Goal: Task Accomplishment & Management: Use online tool/utility

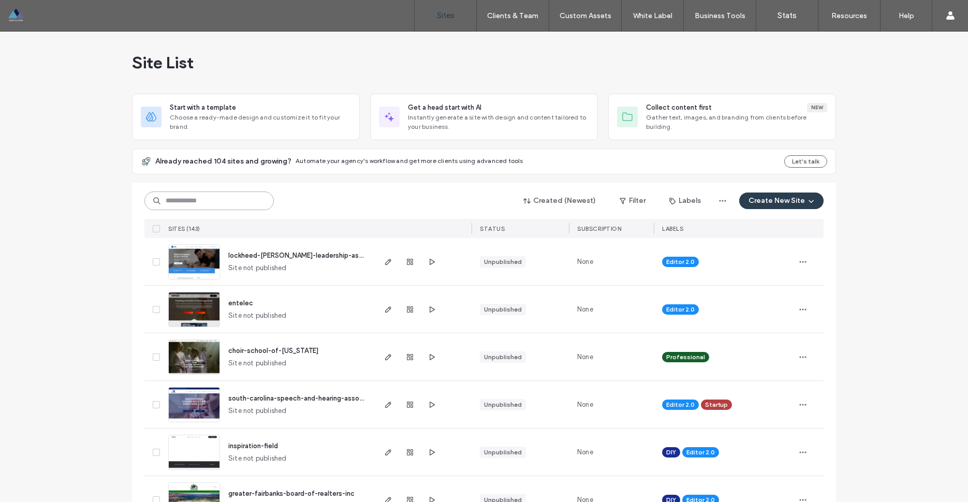
click at [201, 197] on input at bounding box center [208, 201] width 129 height 19
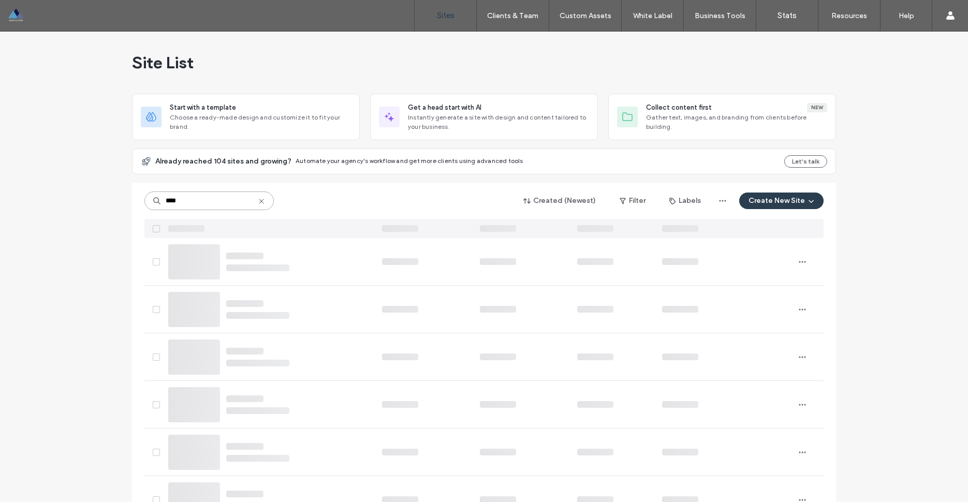
type input "****"
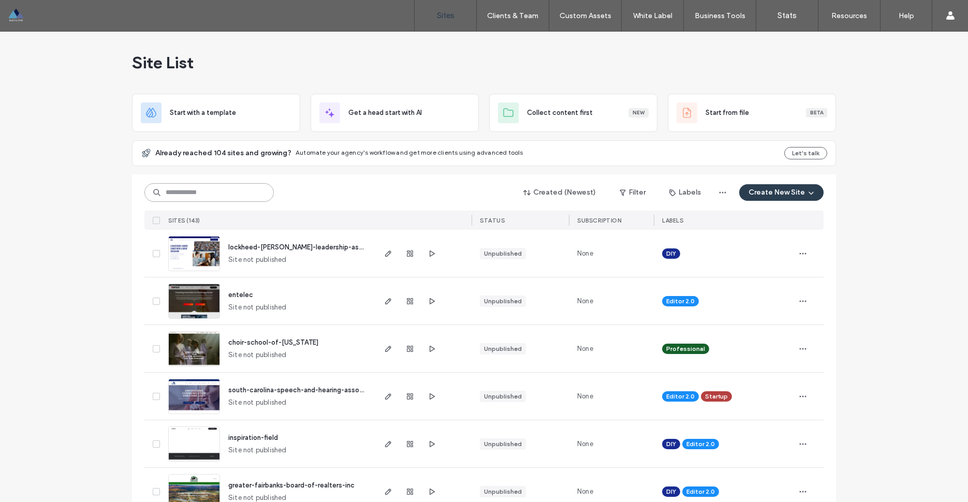
click at [179, 193] on input at bounding box center [208, 192] width 129 height 19
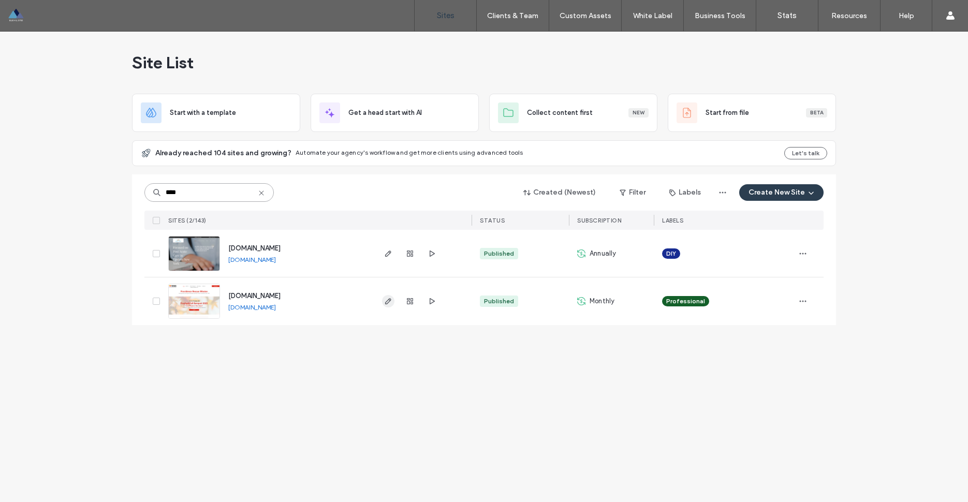
type input "****"
click at [389, 301] on use "button" at bounding box center [388, 301] width 6 height 6
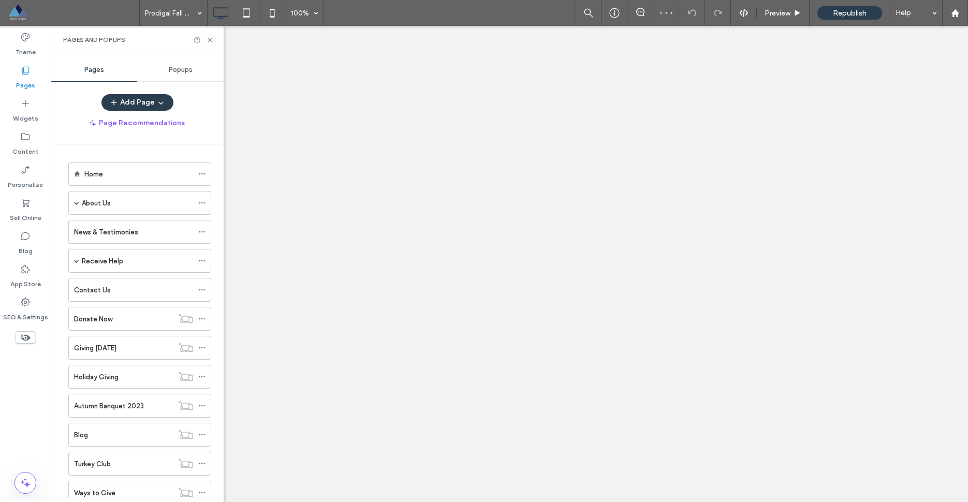
scroll to position [63, 0]
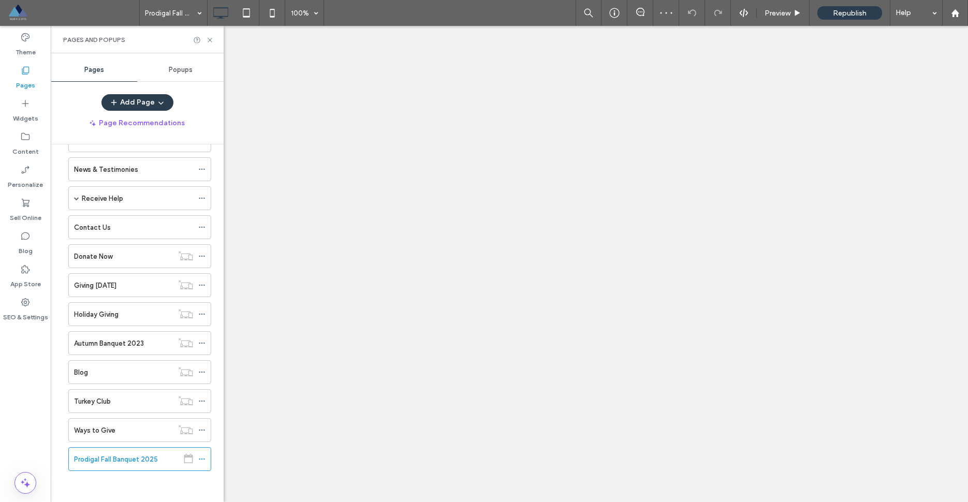
click at [214, 43] on div "Pages and Popups" at bounding box center [137, 39] width 173 height 27
click at [210, 40] on use at bounding box center [210, 40] width 4 height 4
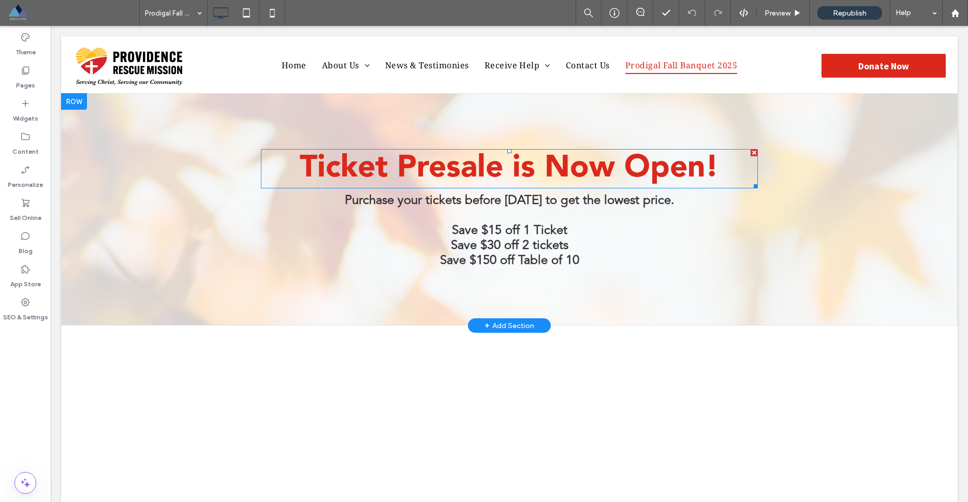
click at [505, 170] on span "Ticket Presale is Now Open!" at bounding box center [509, 168] width 419 height 31
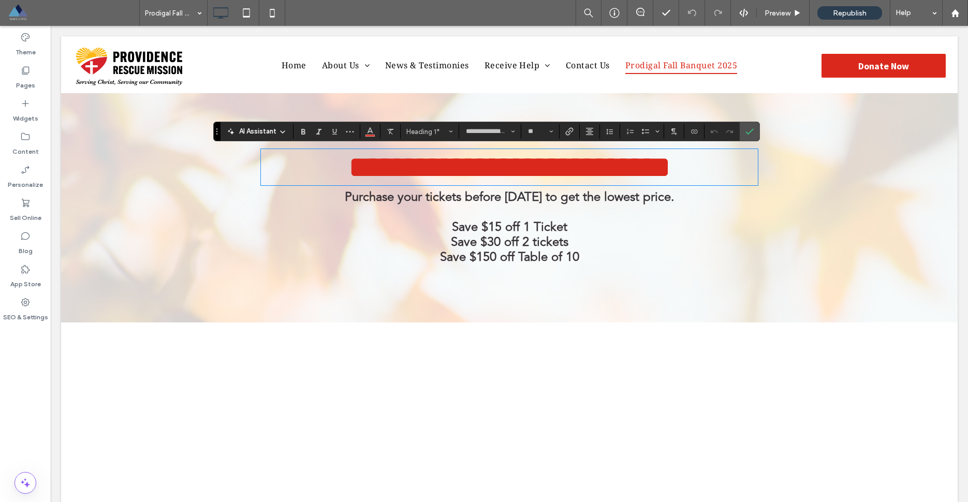
click at [527, 167] on span "**********" at bounding box center [510, 167] width 323 height 31
drag, startPoint x: 534, startPoint y: 168, endPoint x: 404, endPoint y: 170, distance: 129.5
click at [404, 170] on span "**********" at bounding box center [510, 167] width 323 height 31
click at [447, 171] on span "**********" at bounding box center [509, 167] width 239 height 31
click at [750, 132] on use "Confirm" at bounding box center [750, 131] width 8 height 6
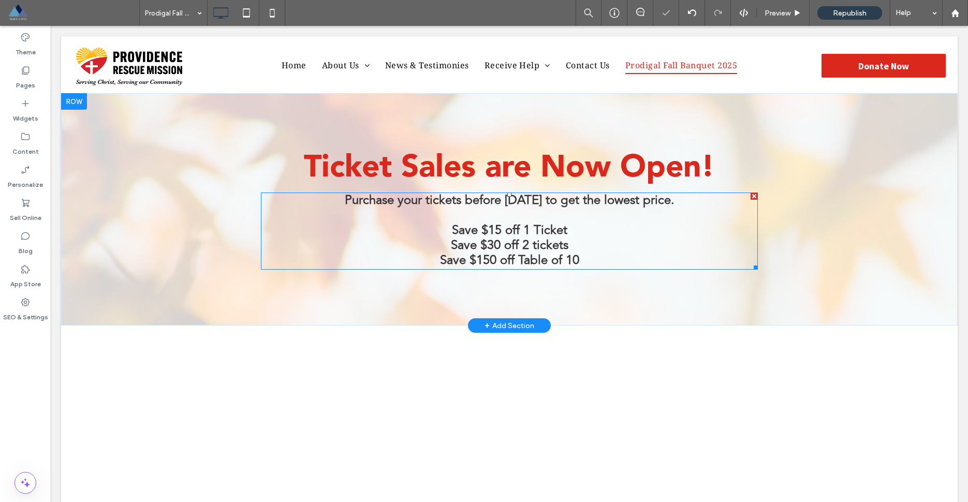
click at [515, 230] on strong "Save $15 off 1 Ticket" at bounding box center [509, 231] width 115 height 12
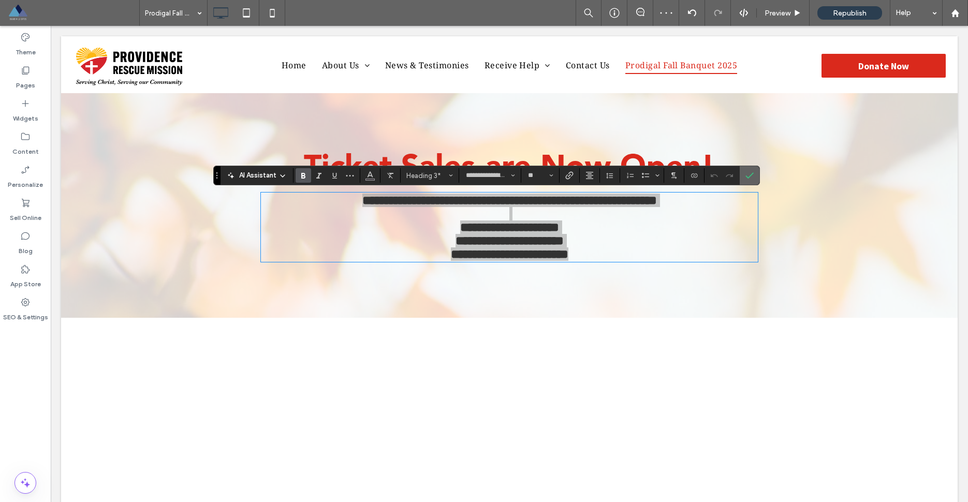
click at [755, 178] on label "Confirm" at bounding box center [750, 175] width 16 height 19
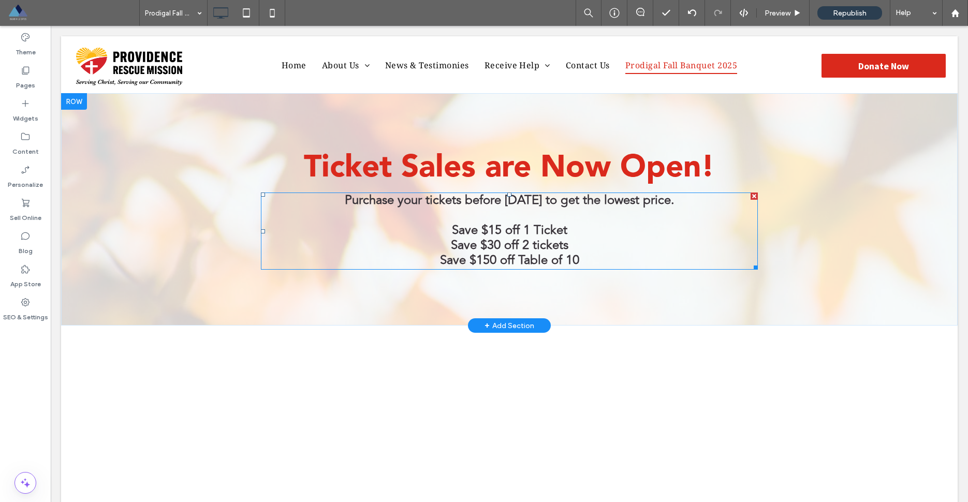
click at [756, 198] on div at bounding box center [754, 196] width 7 height 7
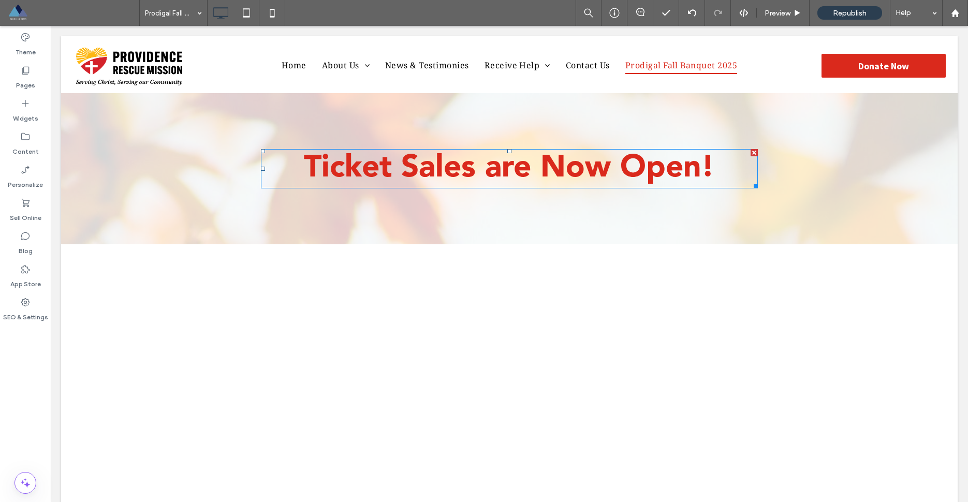
click at [491, 169] on span "Ticket Sales are Now Open!" at bounding box center [509, 168] width 411 height 31
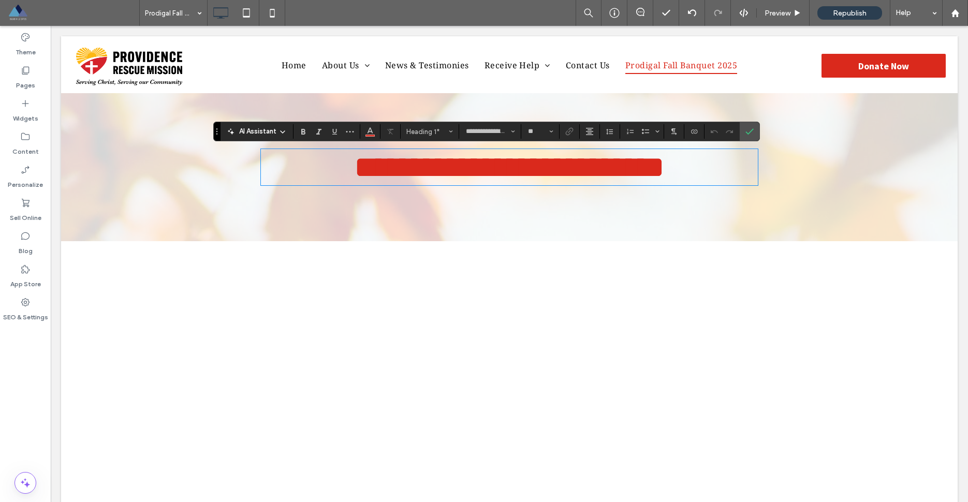
click at [500, 171] on span "**********" at bounding box center [509, 167] width 311 height 31
click at [747, 134] on use "Confirm" at bounding box center [750, 131] width 8 height 6
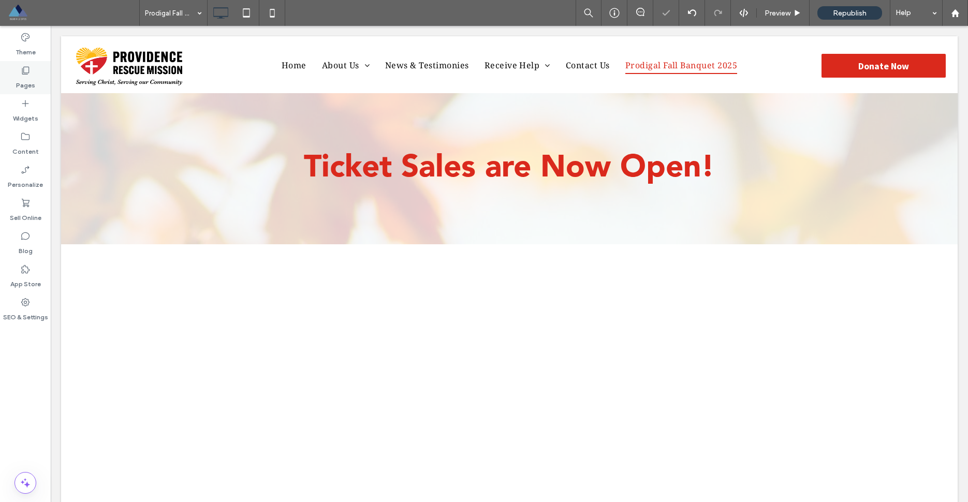
click at [24, 85] on label "Pages" at bounding box center [25, 83] width 19 height 14
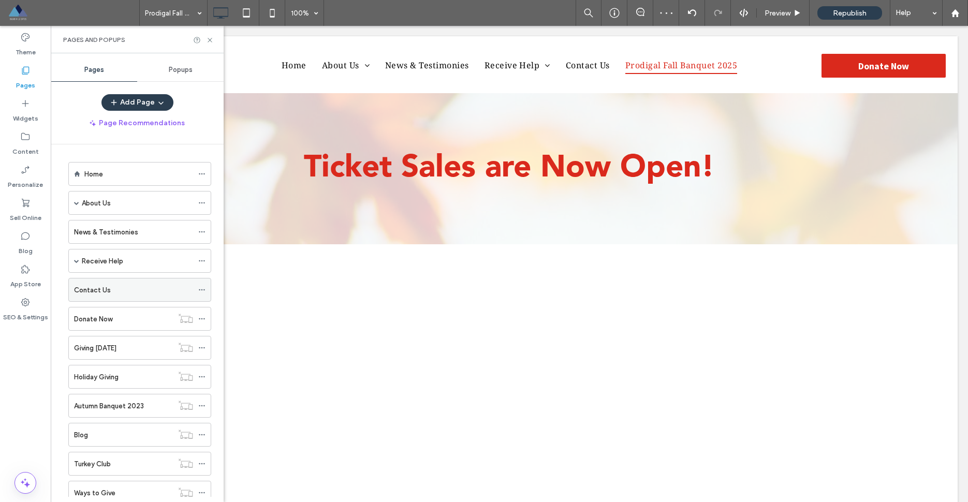
scroll to position [63, 0]
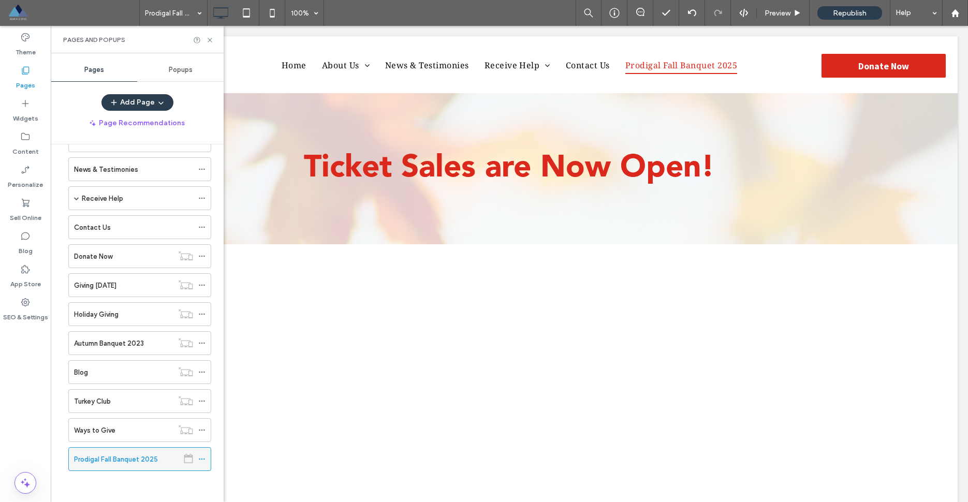
click at [206, 460] on icon at bounding box center [201, 459] width 7 height 7
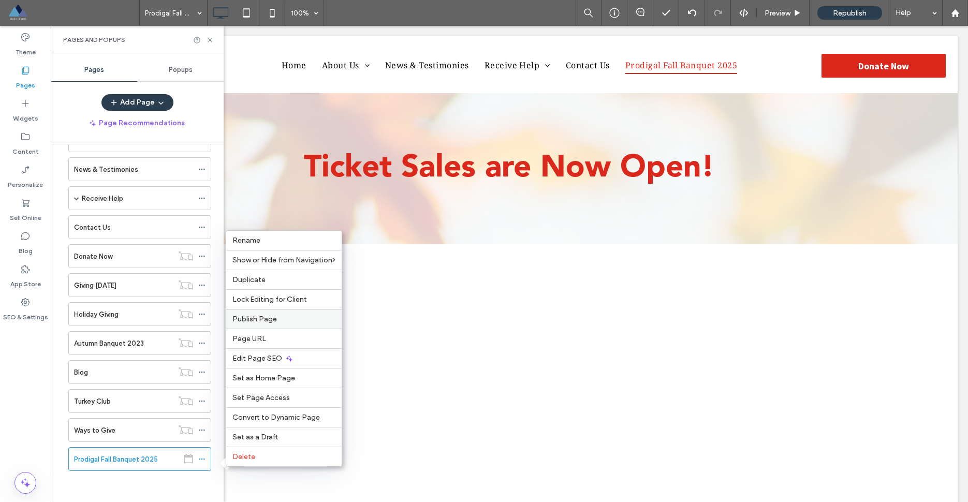
click at [250, 315] on span "Publish Page" at bounding box center [255, 319] width 45 height 9
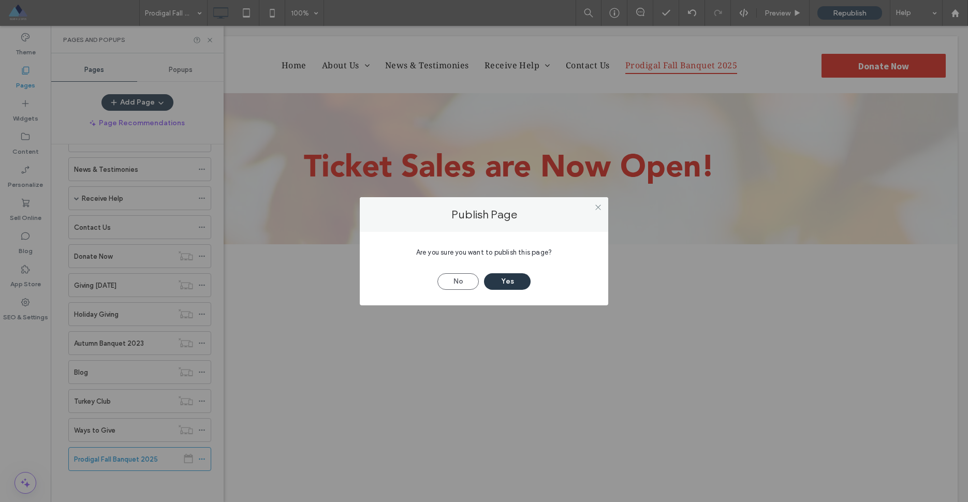
click at [512, 283] on button "Yes" at bounding box center [507, 281] width 47 height 17
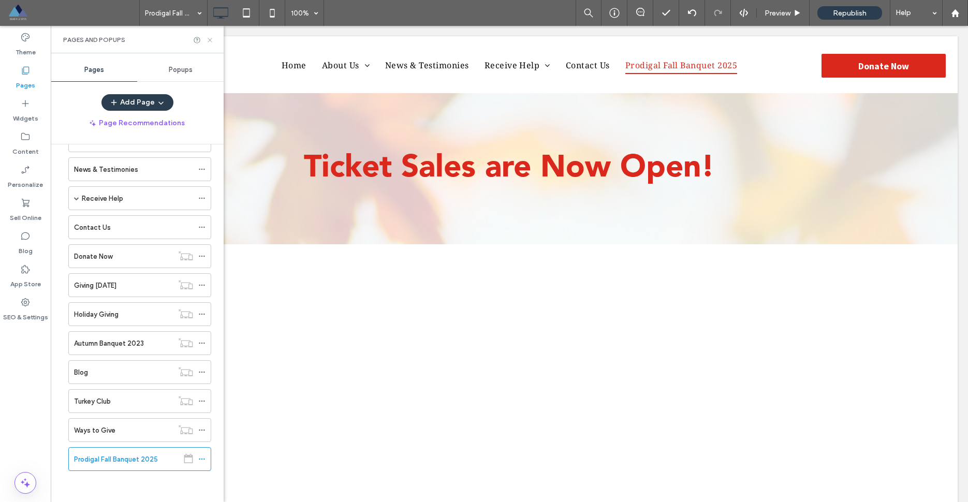
click at [211, 39] on use at bounding box center [210, 40] width 4 height 4
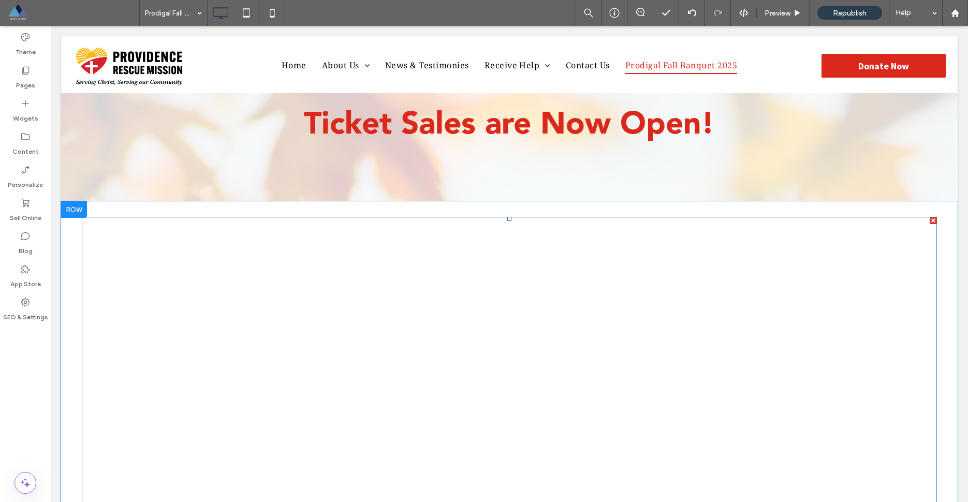
scroll to position [0, 0]
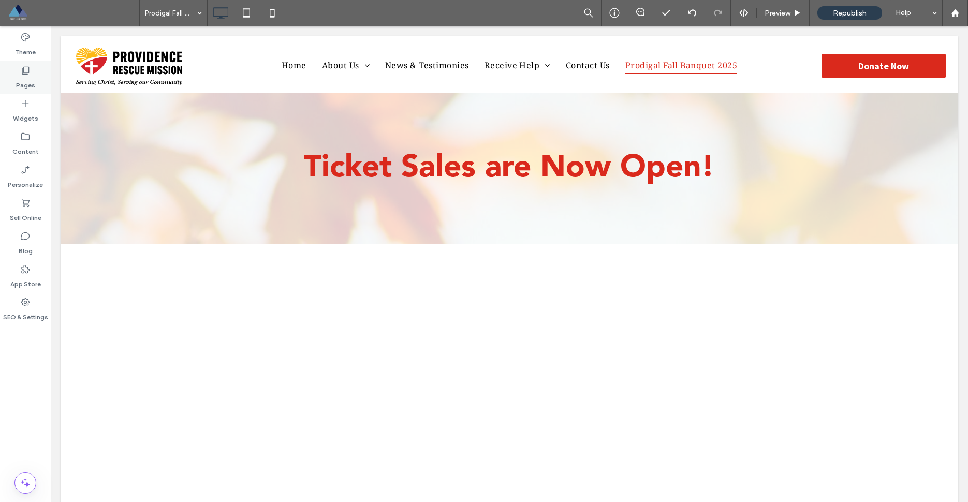
click at [31, 76] on label "Pages" at bounding box center [25, 83] width 19 height 14
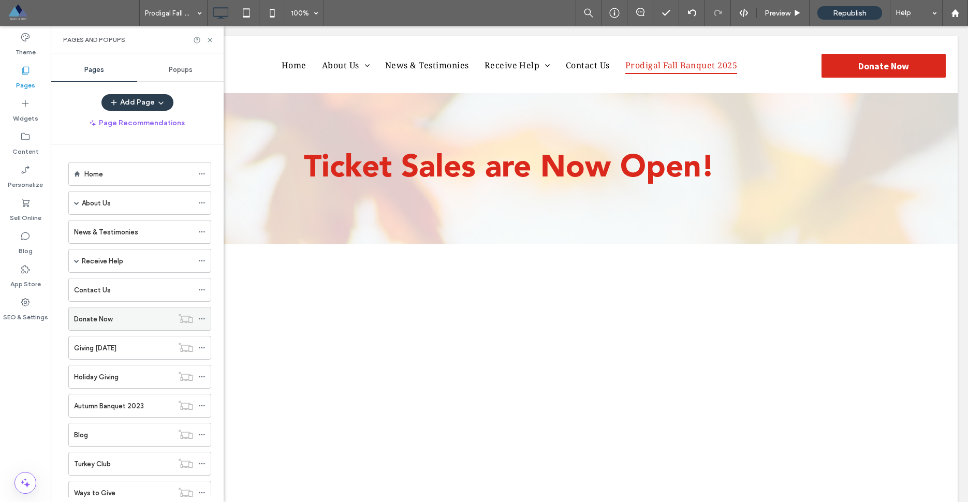
scroll to position [63, 0]
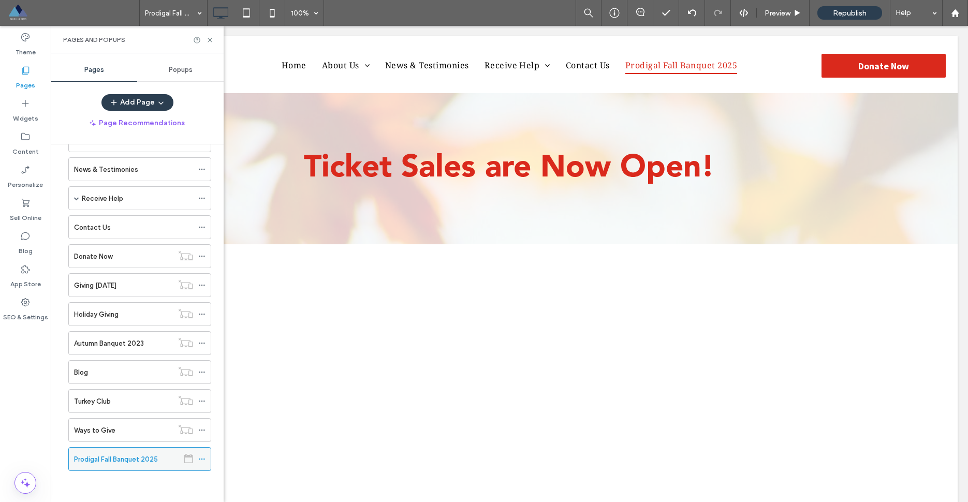
click at [206, 458] on icon at bounding box center [201, 459] width 7 height 7
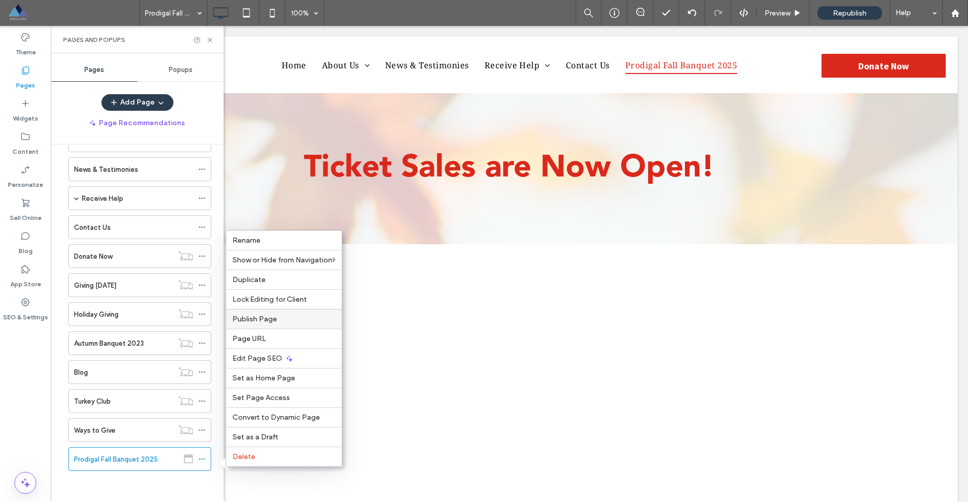
click at [254, 315] on span "Publish Page" at bounding box center [255, 319] width 45 height 9
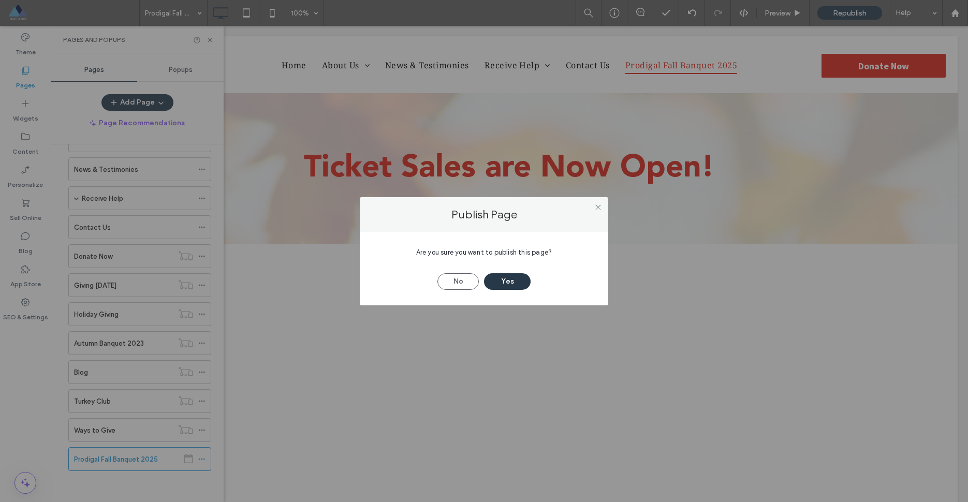
click at [520, 282] on button "Yes" at bounding box center [507, 281] width 47 height 17
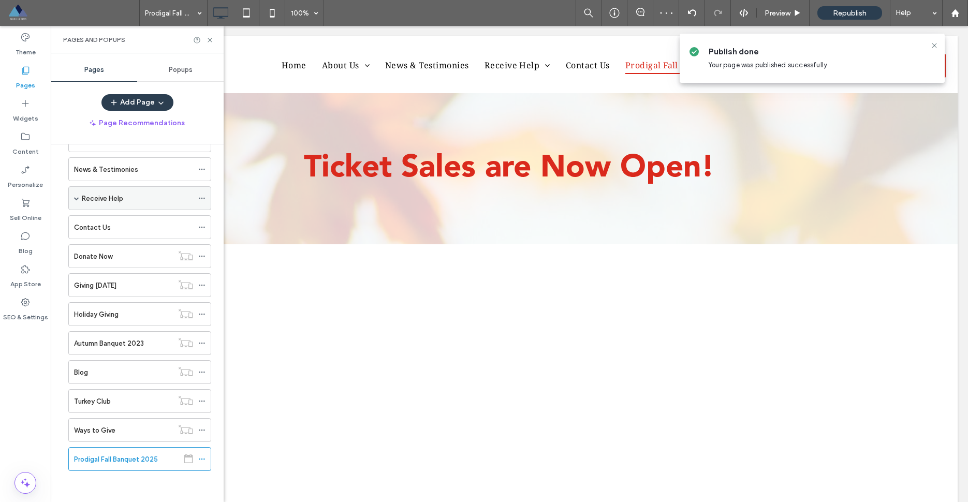
scroll to position [0, 0]
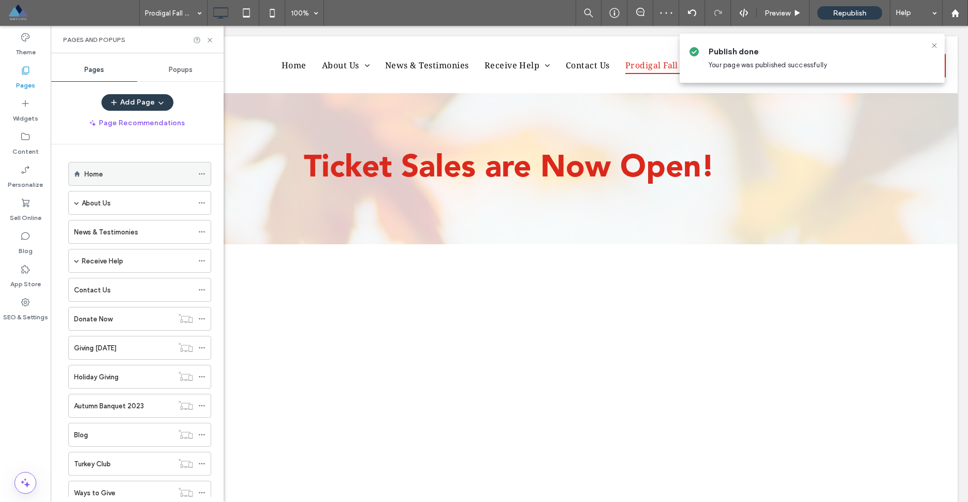
click at [145, 179] on div "Home" at bounding box center [138, 174] width 109 height 11
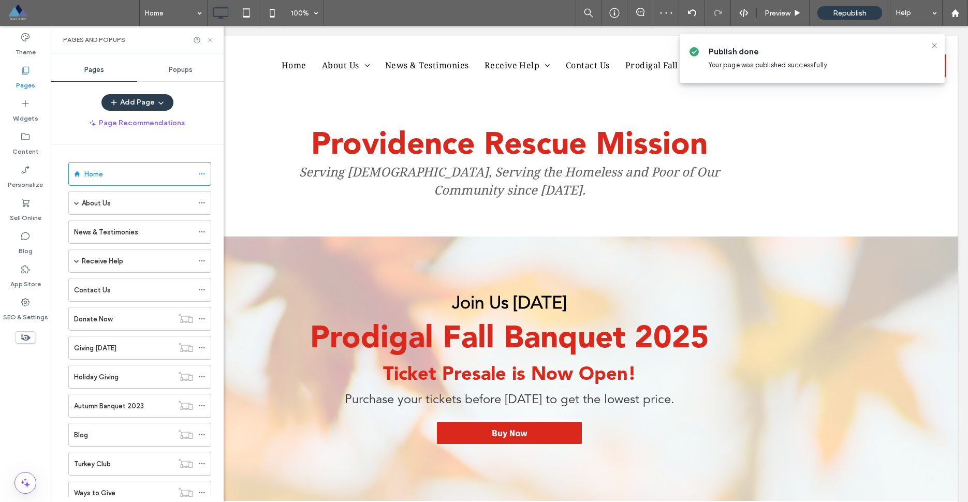
click at [210, 40] on use at bounding box center [210, 40] width 4 height 4
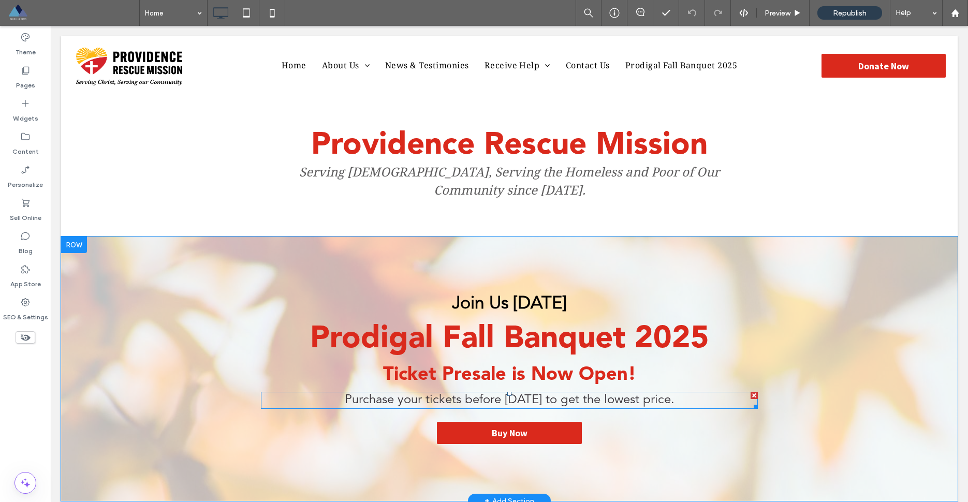
click at [754, 392] on div at bounding box center [754, 395] width 7 height 7
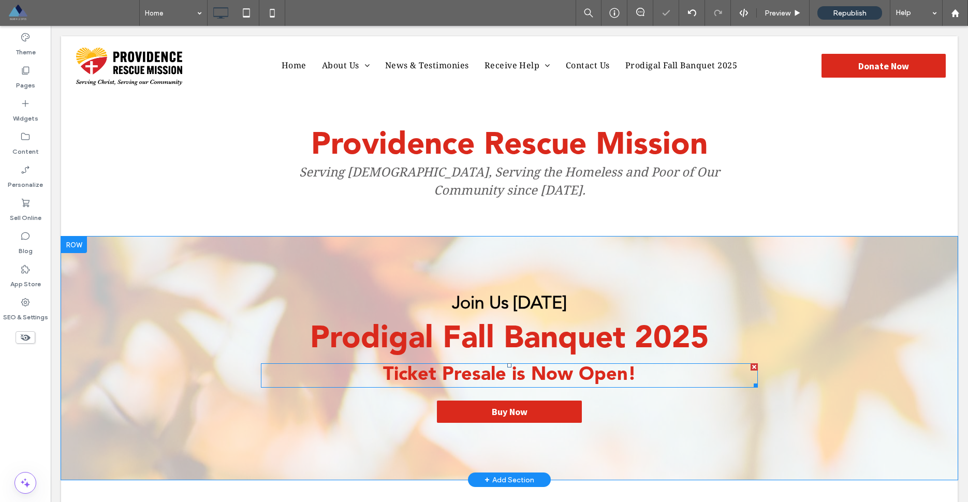
click at [473, 366] on span "Ticket Presale is Now Open!" at bounding box center [509, 375] width 253 height 19
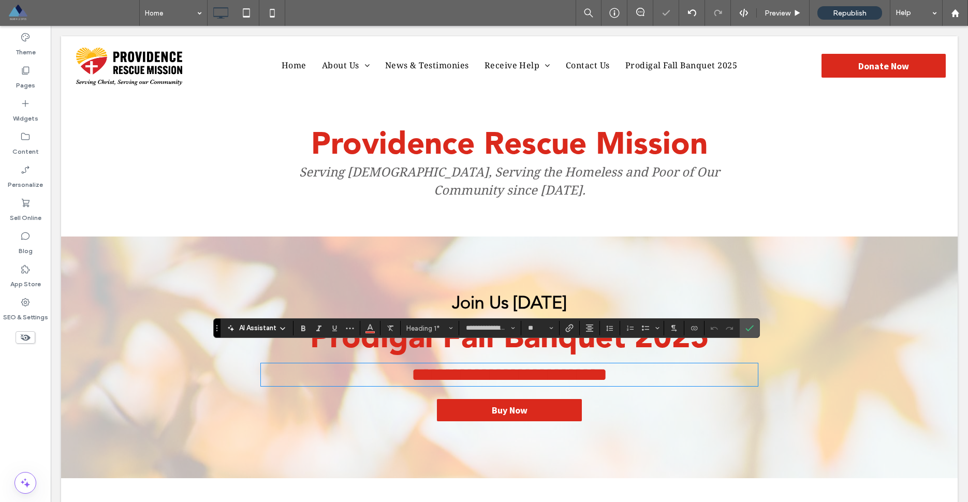
click at [492, 366] on span "**********" at bounding box center [510, 375] width 196 height 19
drag, startPoint x: 505, startPoint y: 358, endPoint x: 445, endPoint y: 357, distance: 60.6
click at [445, 366] on span "**********" at bounding box center [510, 375] width 196 height 19
drag, startPoint x: 444, startPoint y: 359, endPoint x: 502, endPoint y: 358, distance: 58.0
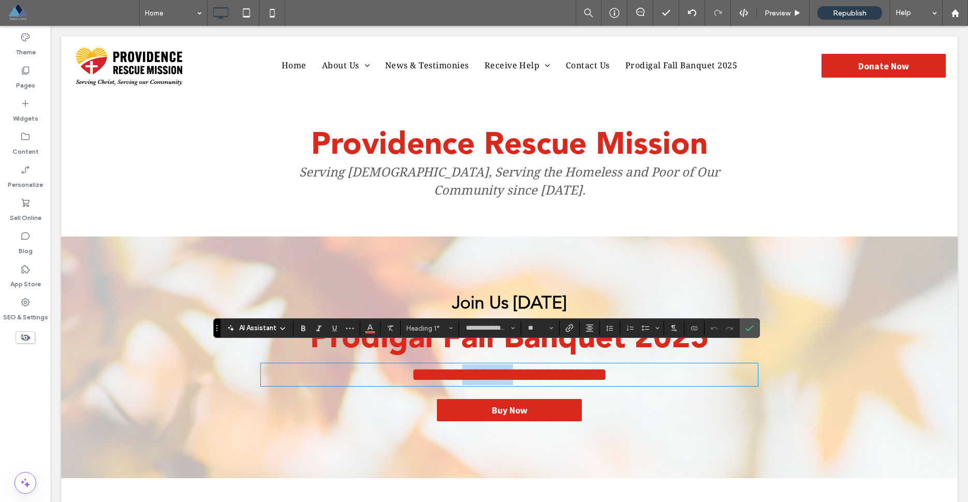
click at [502, 366] on span "**********" at bounding box center [510, 375] width 196 height 19
click at [745, 330] on label "Confirm" at bounding box center [750, 328] width 16 height 19
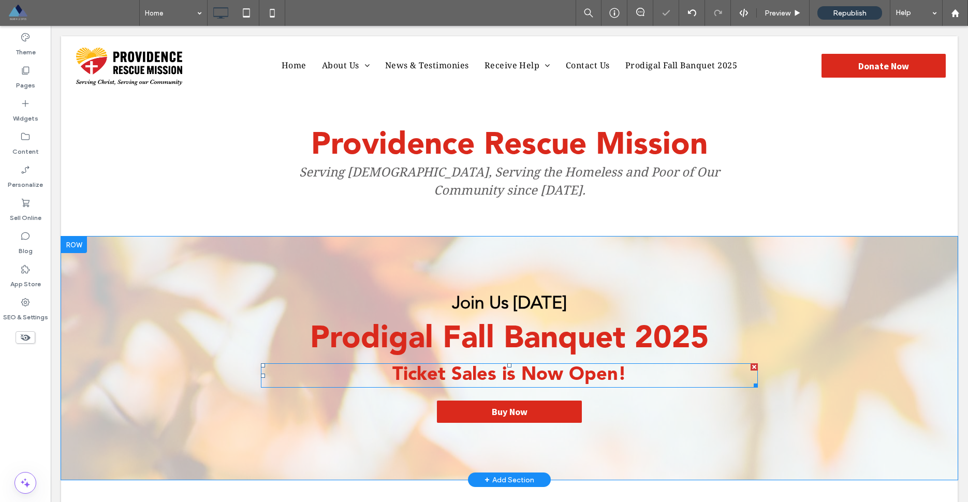
click at [513, 366] on span "Ticket Sales is Now Open!" at bounding box center [510, 375] width 234 height 19
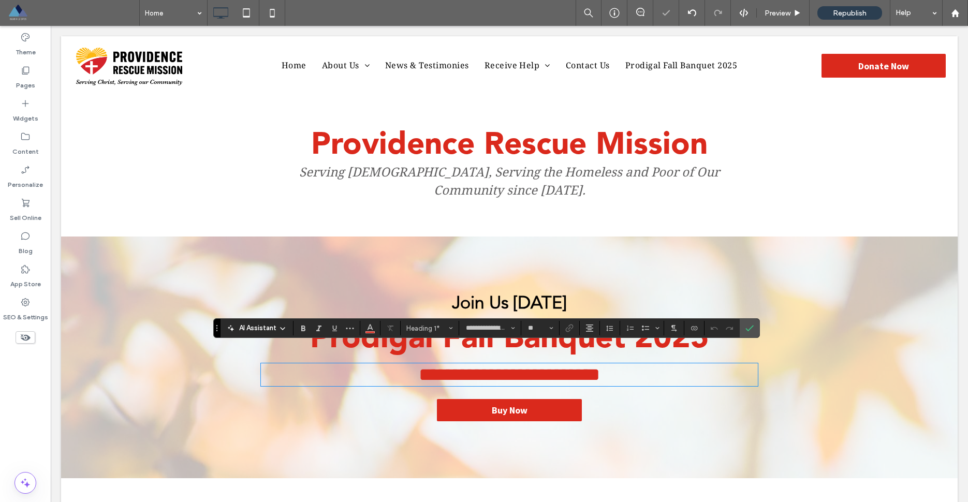
click at [514, 366] on span "**********" at bounding box center [509, 375] width 181 height 19
drag, startPoint x: 514, startPoint y: 360, endPoint x: 503, endPoint y: 360, distance: 10.9
click at [503, 366] on span "**********" at bounding box center [509, 375] width 181 height 19
click at [748, 328] on icon "Confirm" at bounding box center [750, 328] width 8 height 8
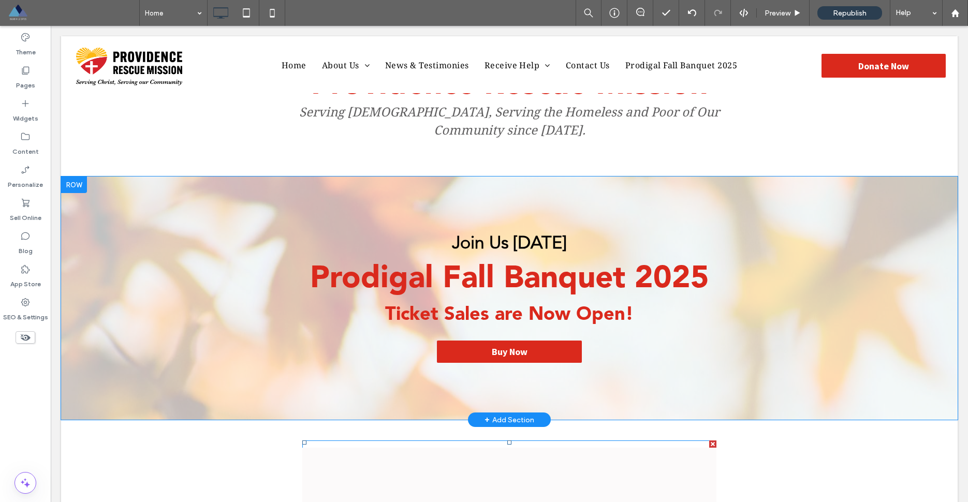
scroll to position [24, 0]
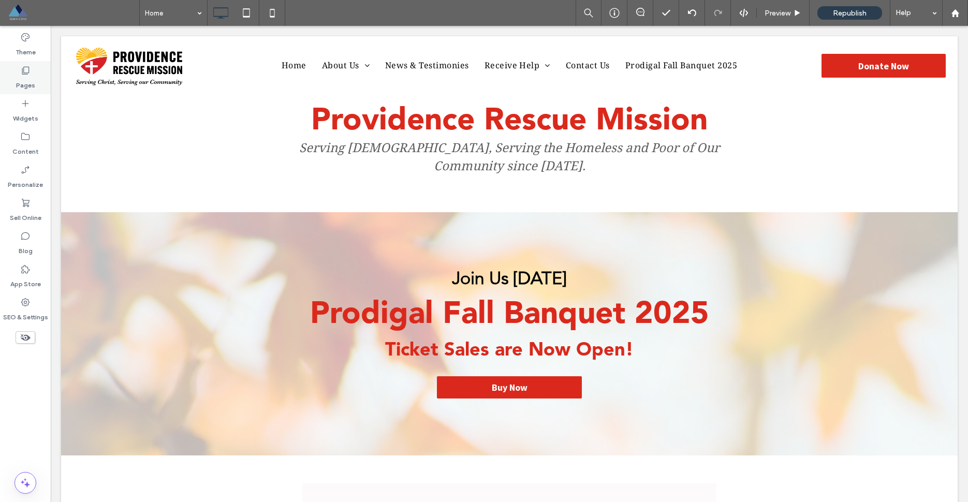
click at [23, 82] on label "Pages" at bounding box center [25, 83] width 19 height 14
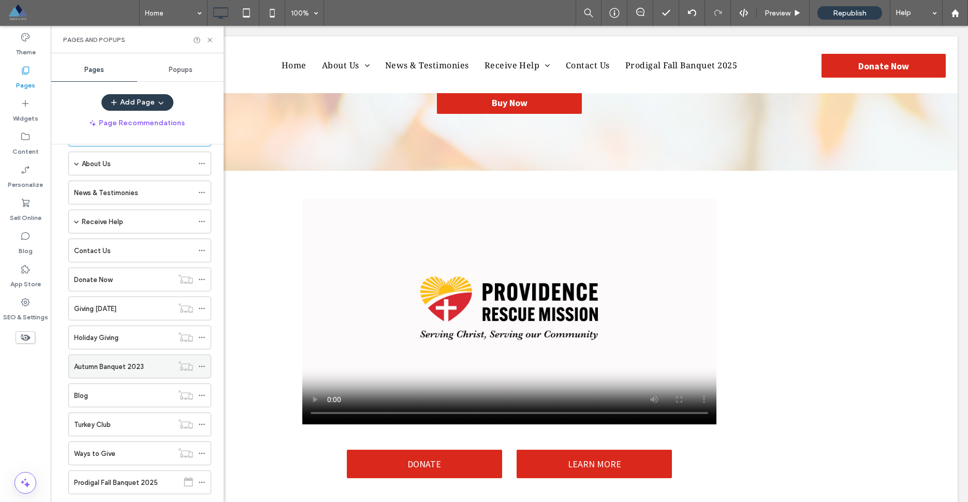
scroll to position [63, 0]
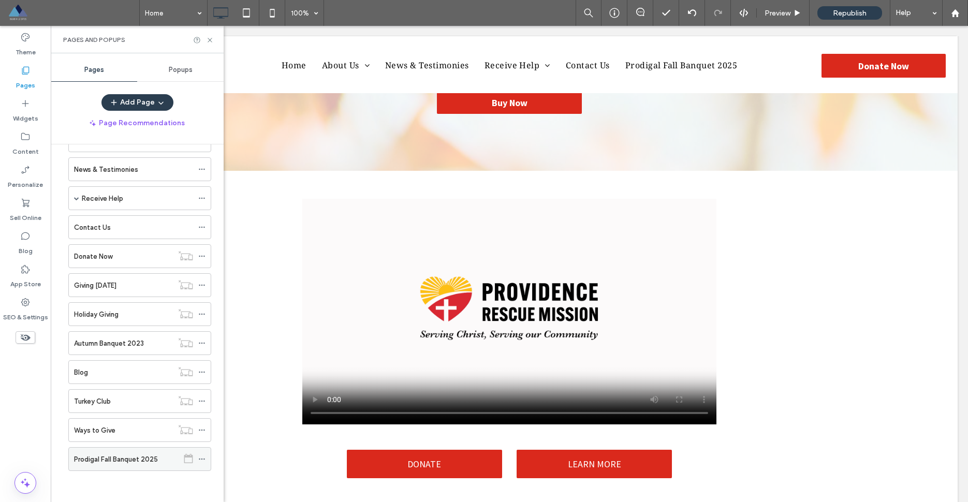
click at [206, 461] on icon at bounding box center [201, 459] width 7 height 7
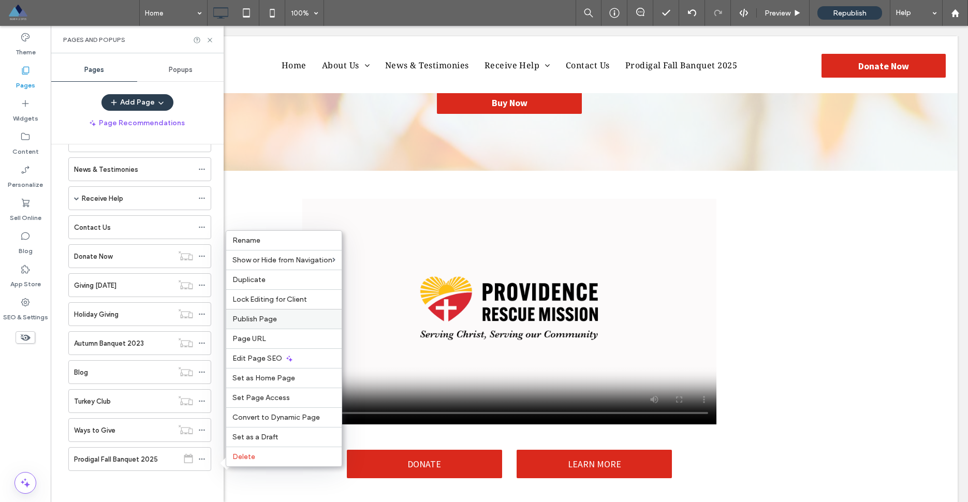
click at [253, 316] on span "Publish Page" at bounding box center [255, 319] width 45 height 9
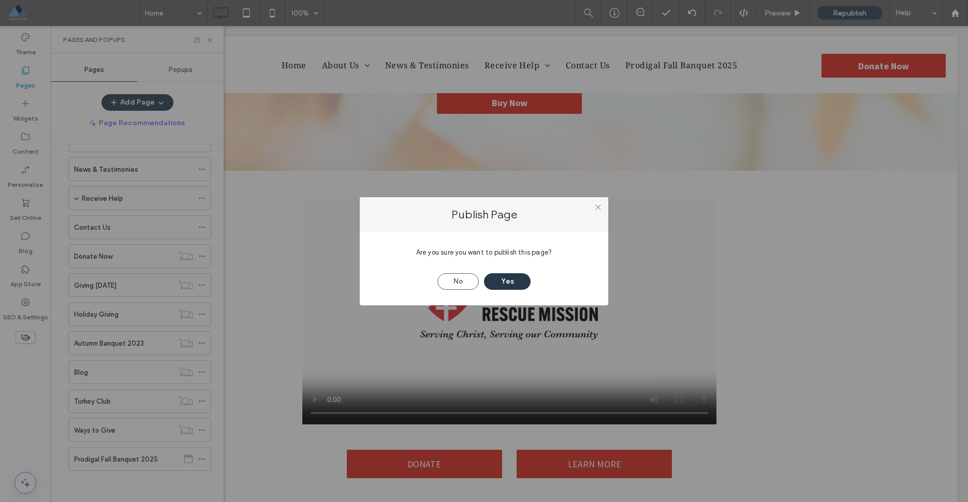
click at [518, 285] on button "Yes" at bounding box center [507, 281] width 47 height 17
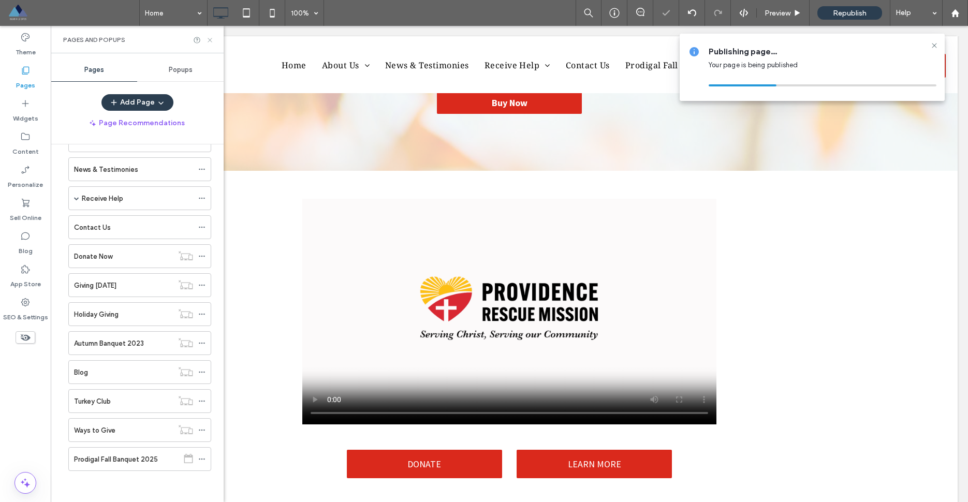
drag, startPoint x: 212, startPoint y: 40, endPoint x: 191, endPoint y: 134, distance: 96.7
click at [212, 40] on icon at bounding box center [210, 40] width 8 height 8
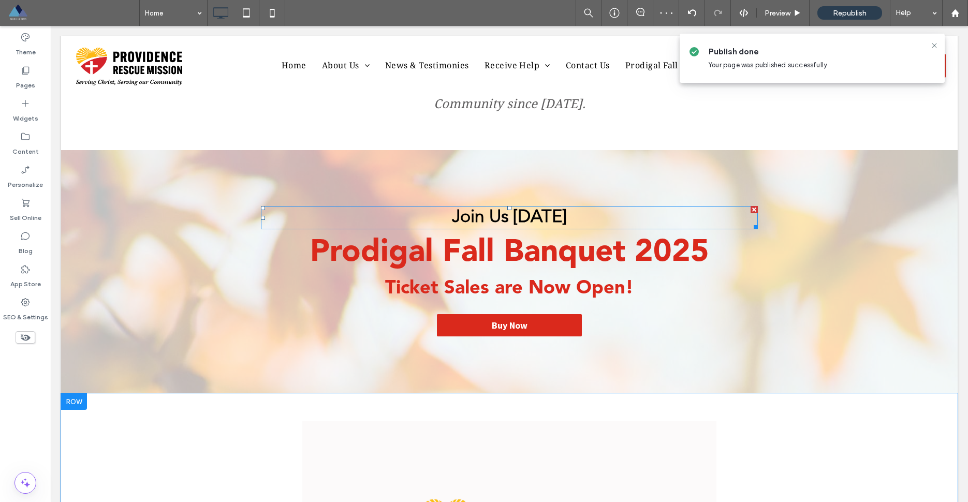
scroll to position [86, 0]
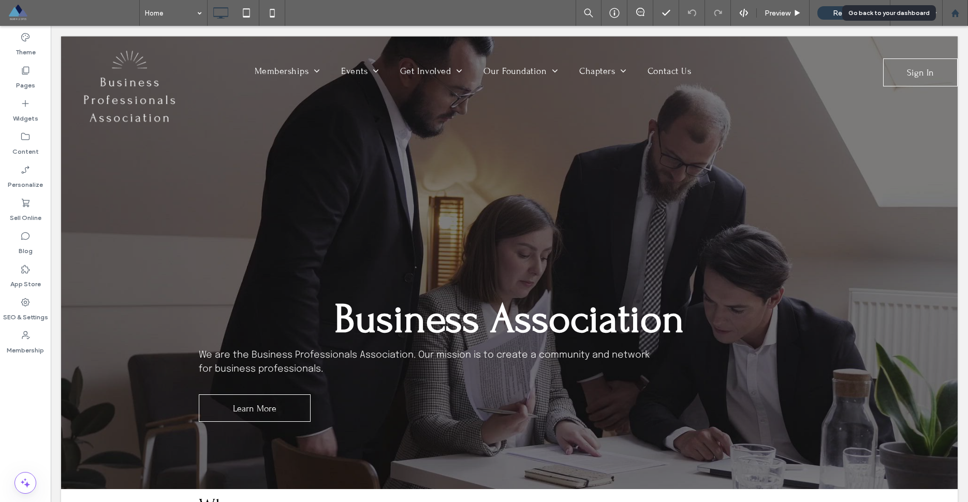
click at [961, 11] on div at bounding box center [955, 13] width 25 height 9
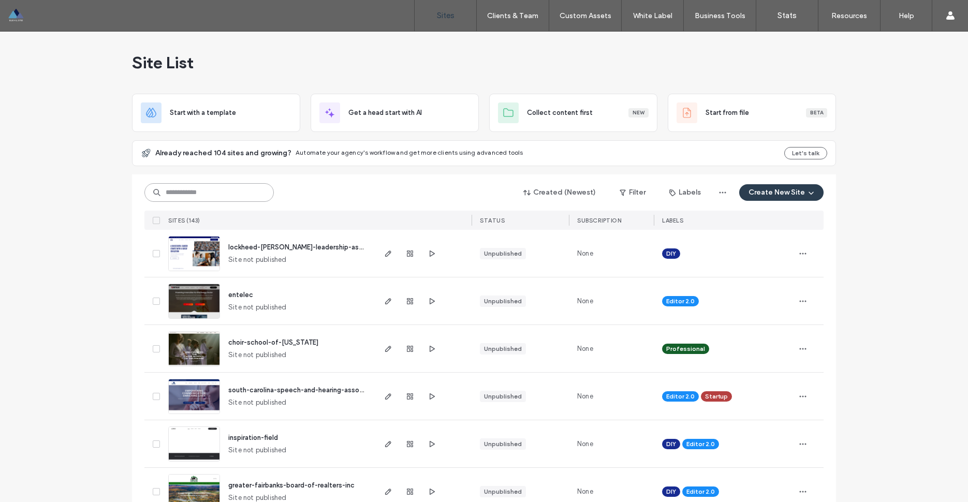
click at [169, 194] on input at bounding box center [208, 192] width 129 height 19
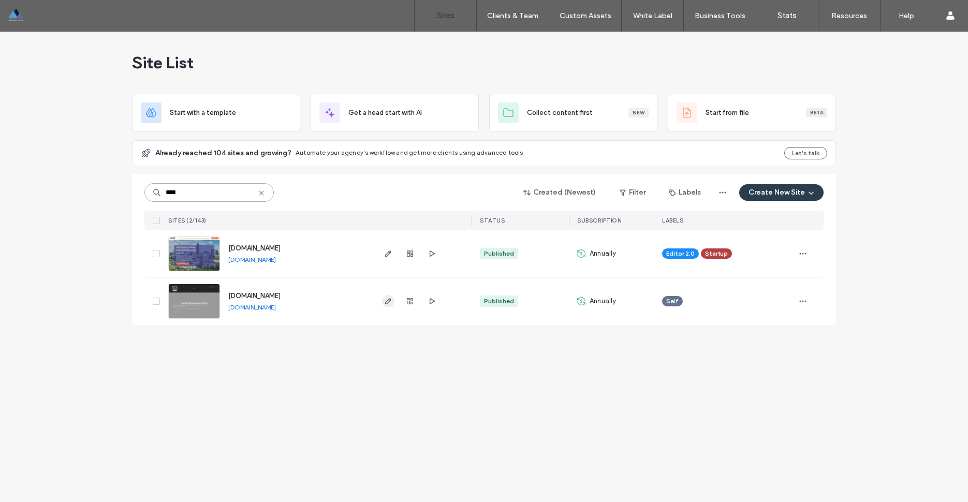
type input "****"
click at [387, 302] on icon "button" at bounding box center [388, 301] width 8 height 8
